Goal: Task Accomplishment & Management: Manage account settings

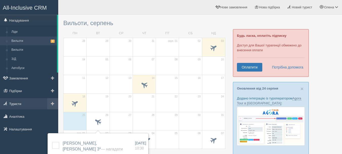
click at [15, 104] on link "Туристи" at bounding box center [29, 103] width 58 height 11
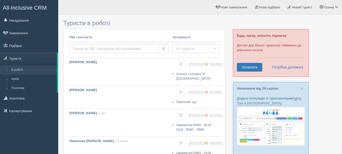
click at [99, 47] on input "text" at bounding box center [113, 48] width 89 height 9
type input "[PERSON_NAME]"
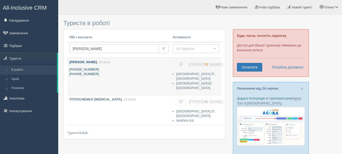
click at [90, 60] on b "[PERSON_NAME]" at bounding box center [83, 62] width 28 height 4
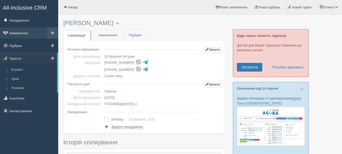
click at [17, 31] on link "Замовлення" at bounding box center [29, 32] width 58 height 11
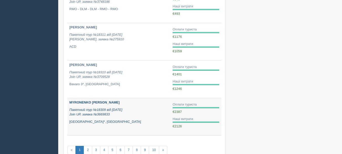
scroll to position [322, 0]
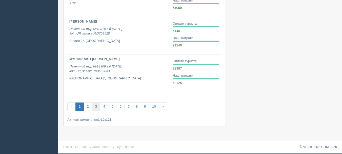
click at [95, 107] on link "3" at bounding box center [96, 106] width 8 height 8
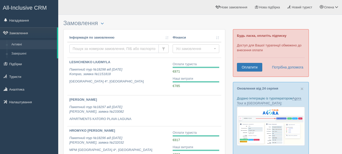
click at [91, 47] on input "text" at bounding box center [113, 48] width 89 height 9
type input "niki"
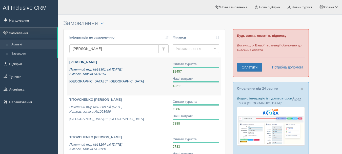
click at [85, 61] on b "[PERSON_NAME]" at bounding box center [83, 62] width 28 height 4
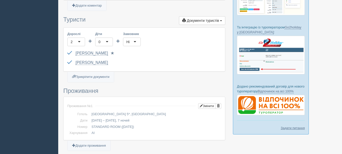
scroll to position [126, 0]
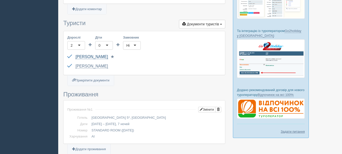
click at [92, 55] on link "[PERSON_NAME]" at bounding box center [91, 56] width 32 height 5
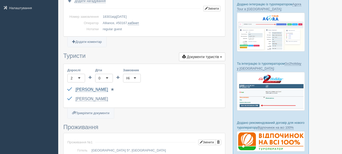
scroll to position [0, 0]
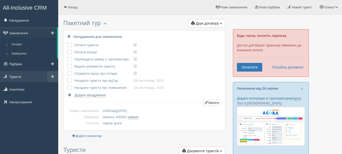
click at [15, 77] on link "Туристи" at bounding box center [29, 76] width 58 height 11
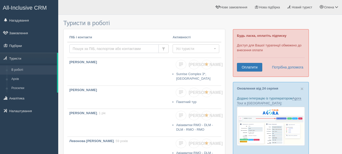
drag, startPoint x: 0, startPoint y: 0, endPoint x: 104, endPoint y: 48, distance: 114.8
click at [104, 48] on input "text" at bounding box center [113, 48] width 89 height 9
type input "niki"
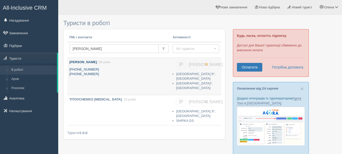
click at [88, 62] on b "[PERSON_NAME]" at bounding box center [83, 62] width 28 height 4
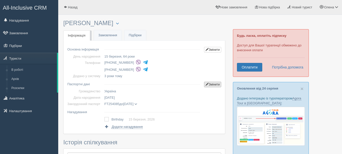
click at [209, 84] on link "Змінити" at bounding box center [212, 84] width 17 height 6
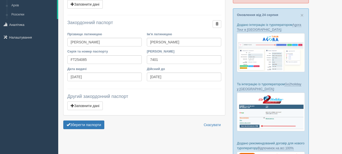
scroll to position [76, 0]
